Goal: Information Seeking & Learning: Learn about a topic

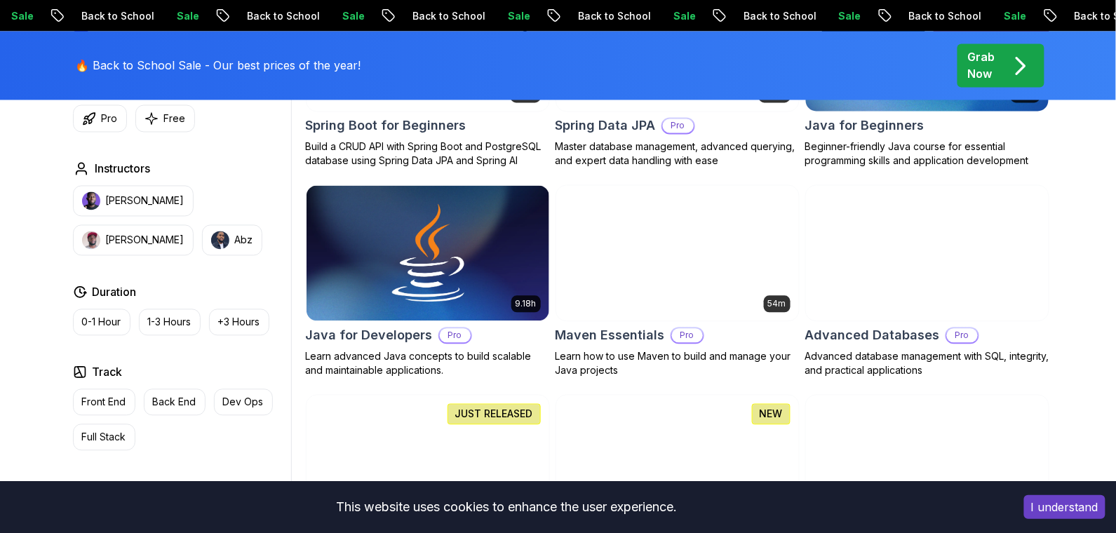
scroll to position [795, 0]
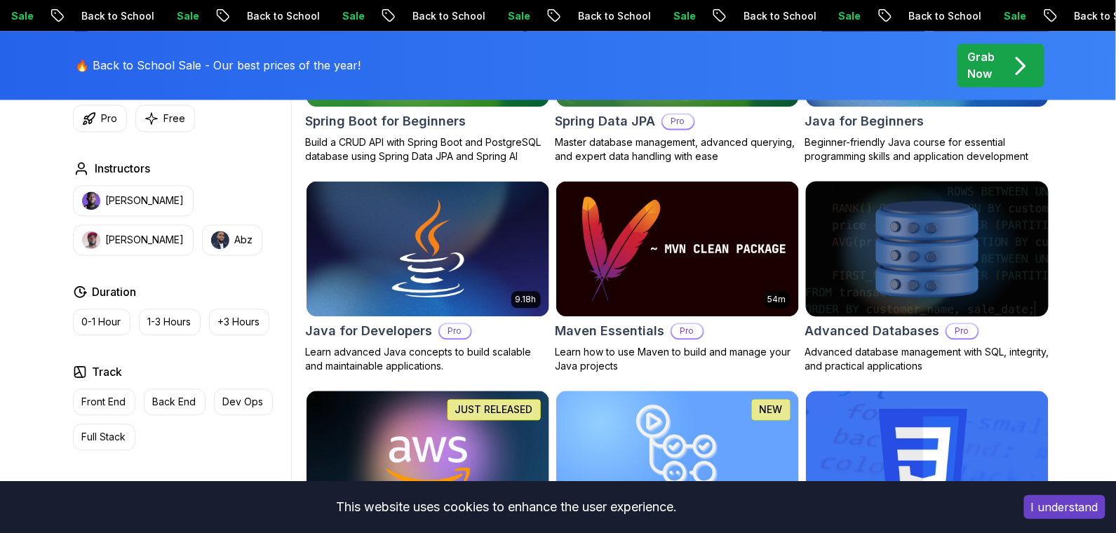
click at [824, 215] on img at bounding box center [927, 249] width 255 height 142
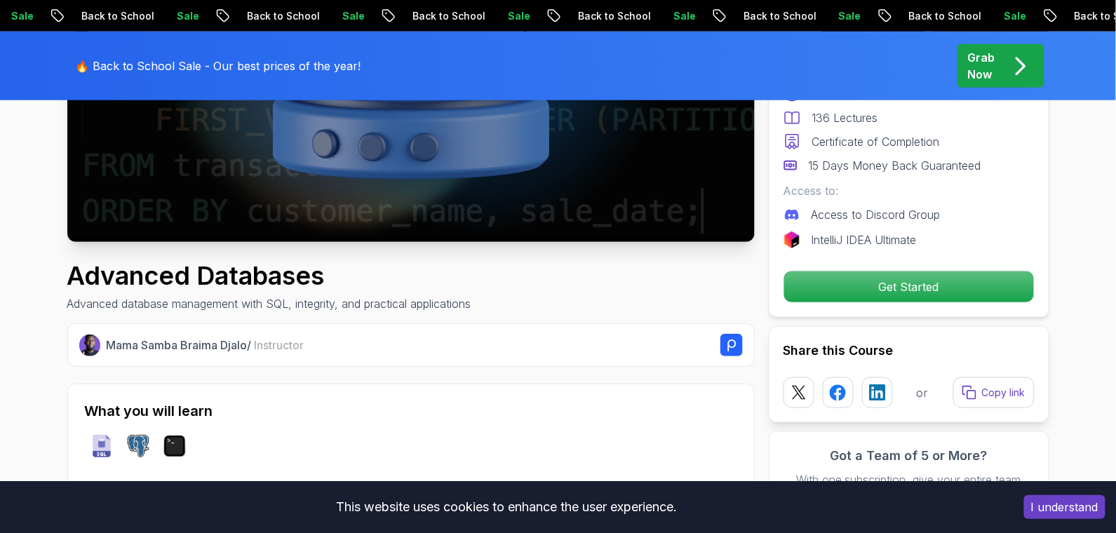
scroll to position [384, 0]
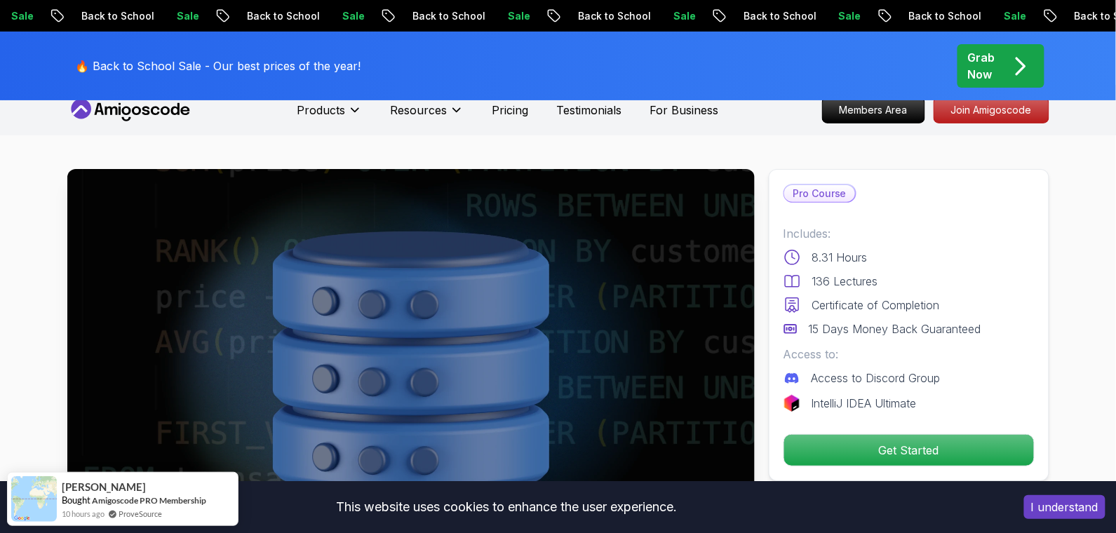
scroll to position [0, 0]
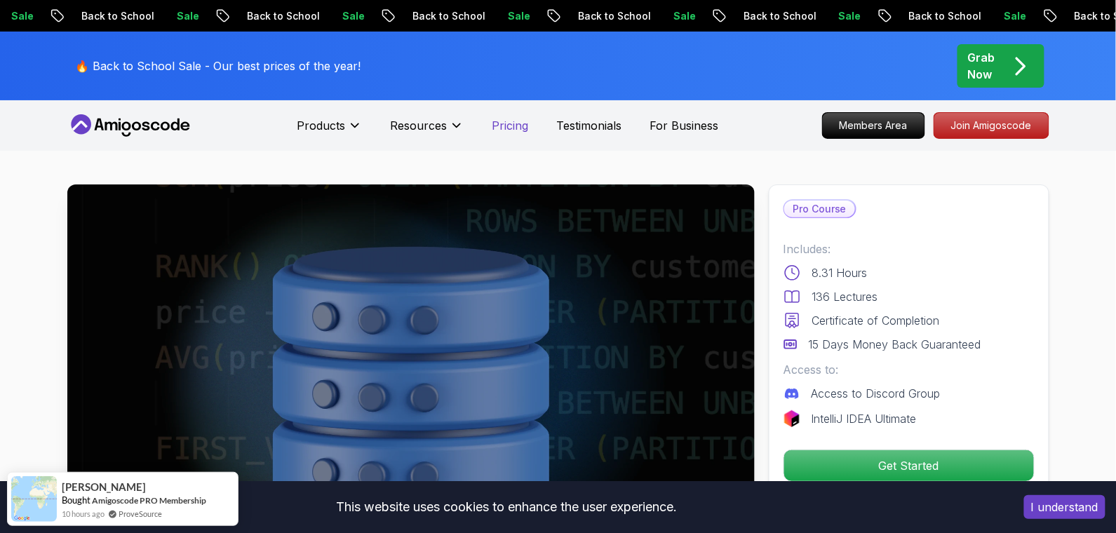
click at [499, 133] on p "Pricing" at bounding box center [510, 125] width 36 height 17
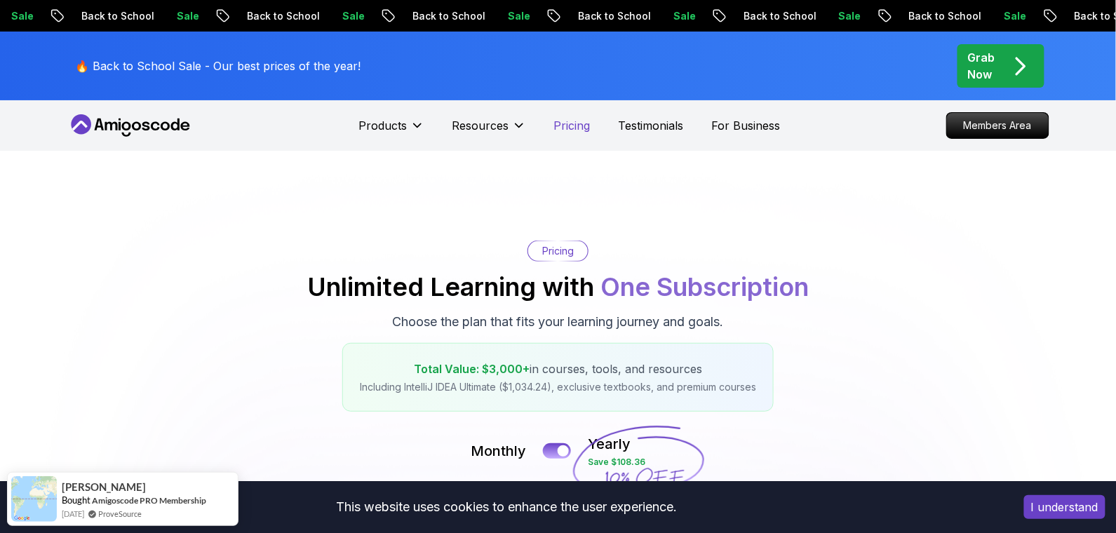
click at [558, 129] on p "Pricing" at bounding box center [572, 125] width 36 height 17
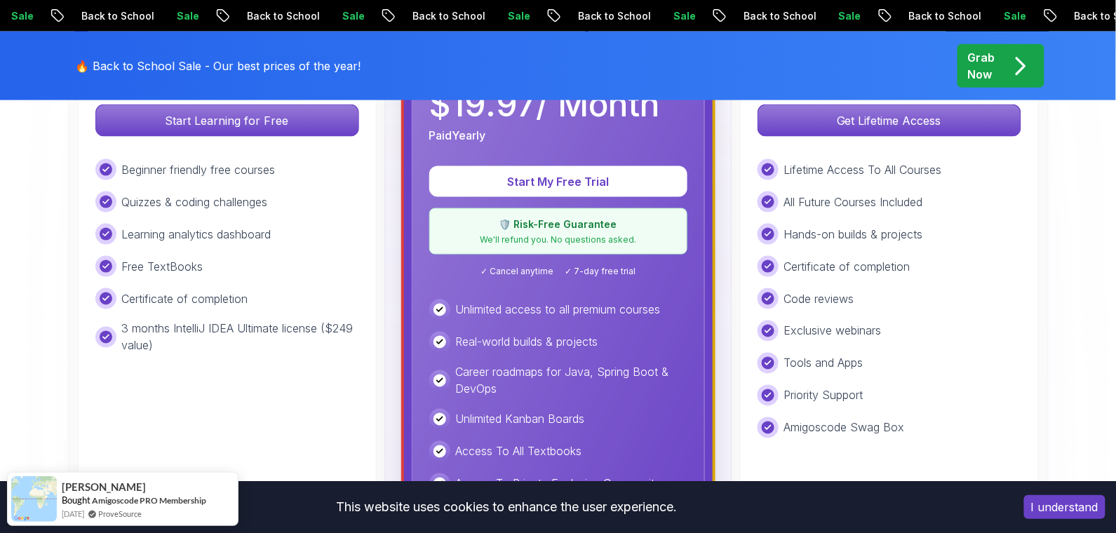
scroll to position [528, 0]
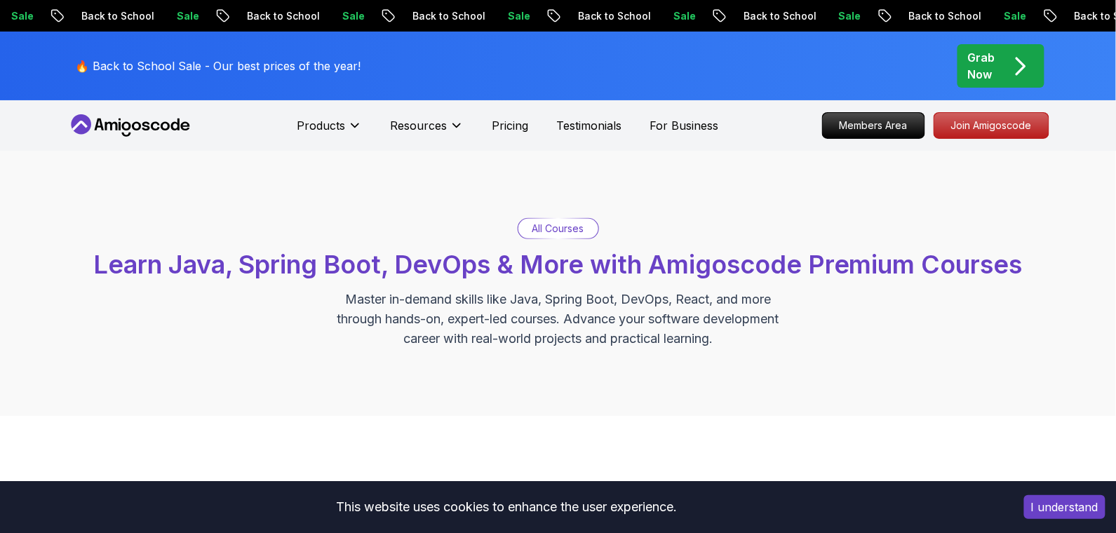
scroll to position [795, 0]
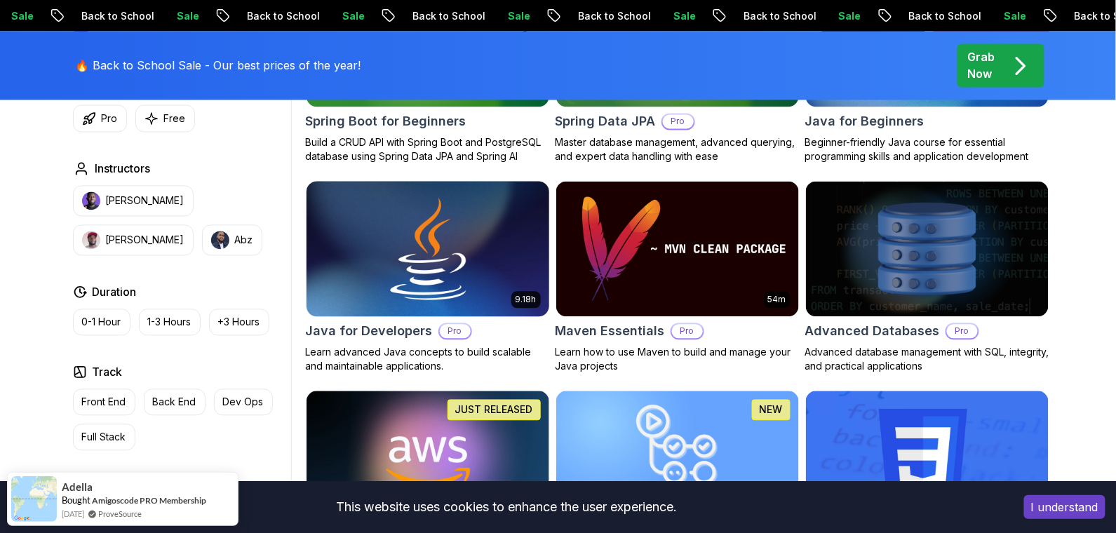
click at [401, 321] on div "9.18h Java for Developers Pro Learn advanced Java concepts to build scalable an…" at bounding box center [428, 278] width 244 height 194
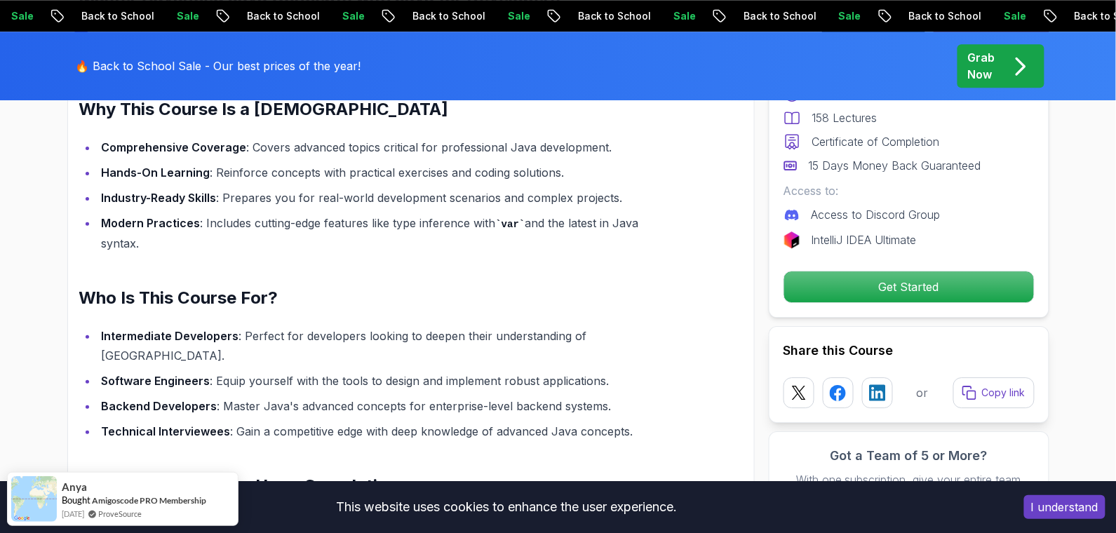
scroll to position [1169, 0]
